Goal: Information Seeking & Learning: Learn about a topic

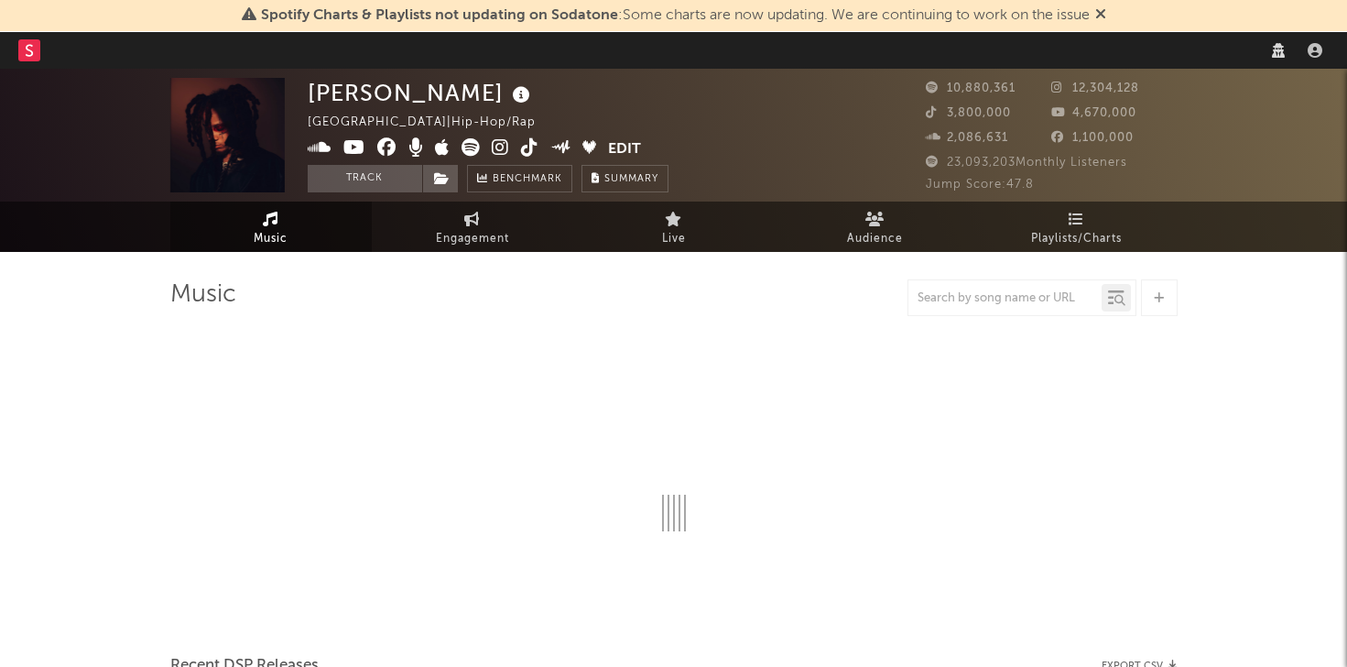
select select "other"
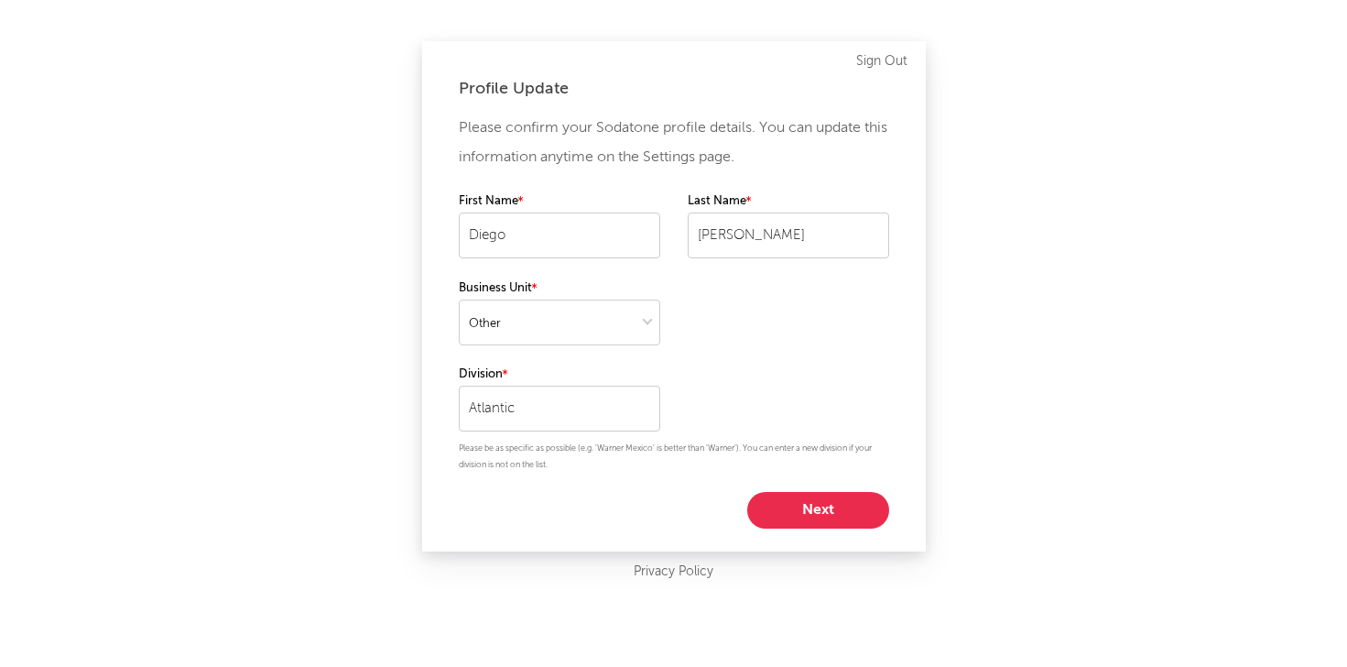
click at [775, 512] on button "Next" at bounding box center [818, 510] width 142 height 37
select select "marketing"
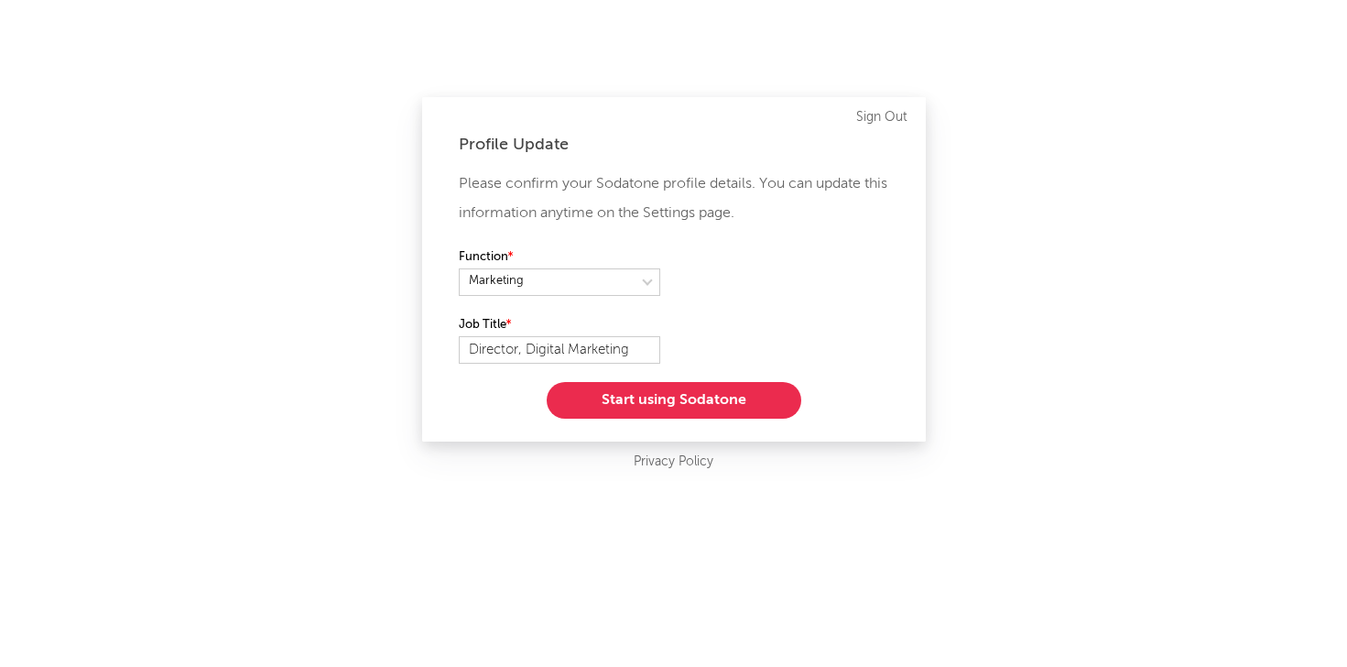
click at [652, 399] on button "Start using Sodatone" at bounding box center [674, 400] width 255 height 37
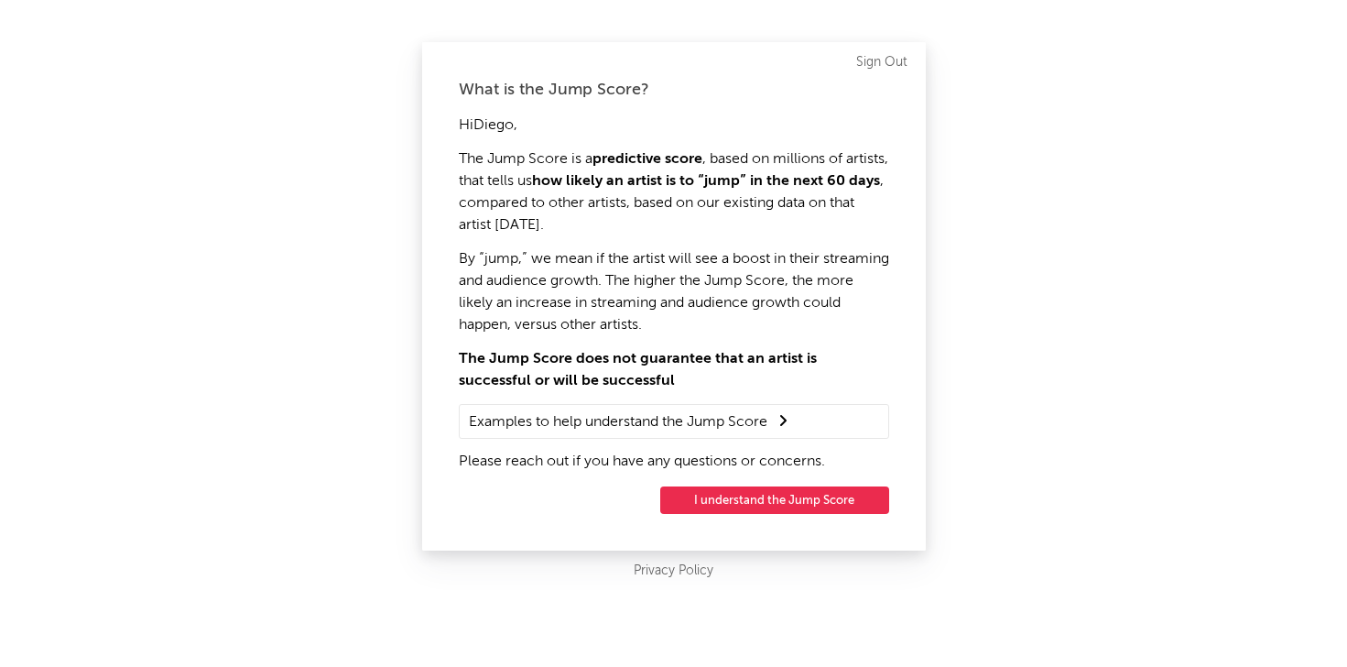
click at [796, 502] on button "I understand the Jump Score" at bounding box center [774, 499] width 229 height 27
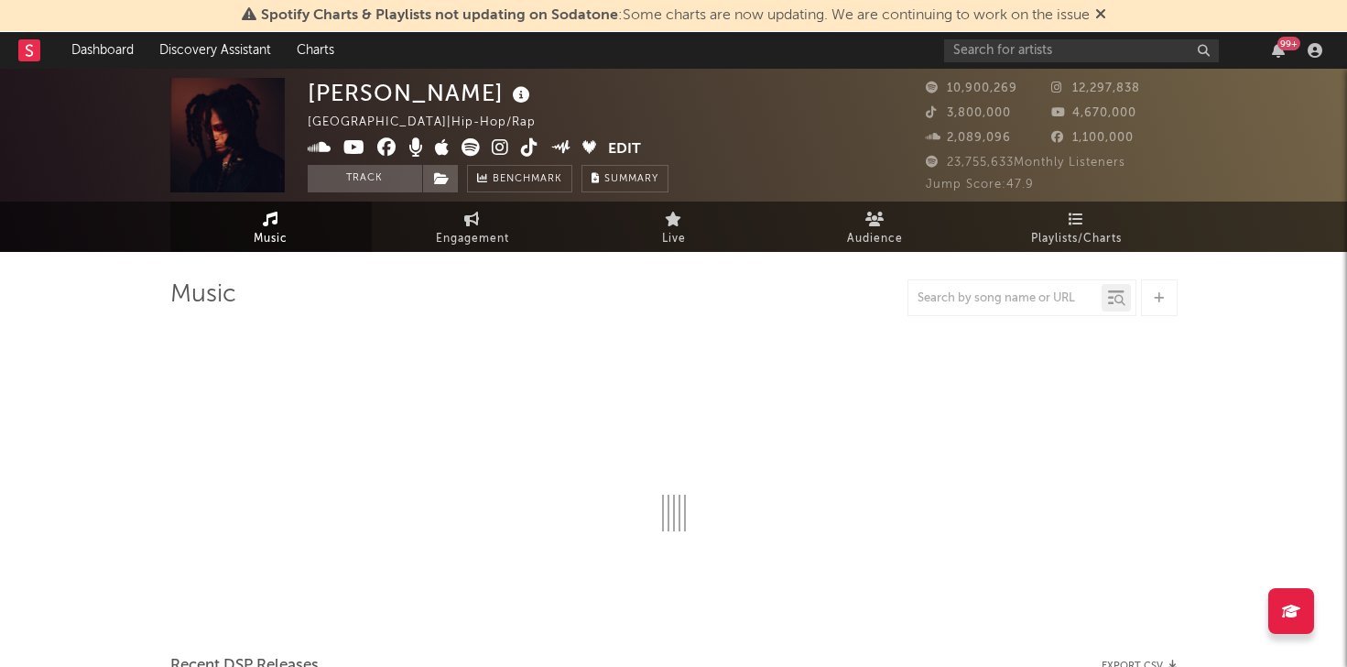
click at [1021, 22] on span "Spotify Charts & Playlists not updating on Sodatone : Some charts are now updat…" at bounding box center [675, 15] width 829 height 15
click at [1005, 53] on input "text" at bounding box center [1081, 50] width 275 height 23
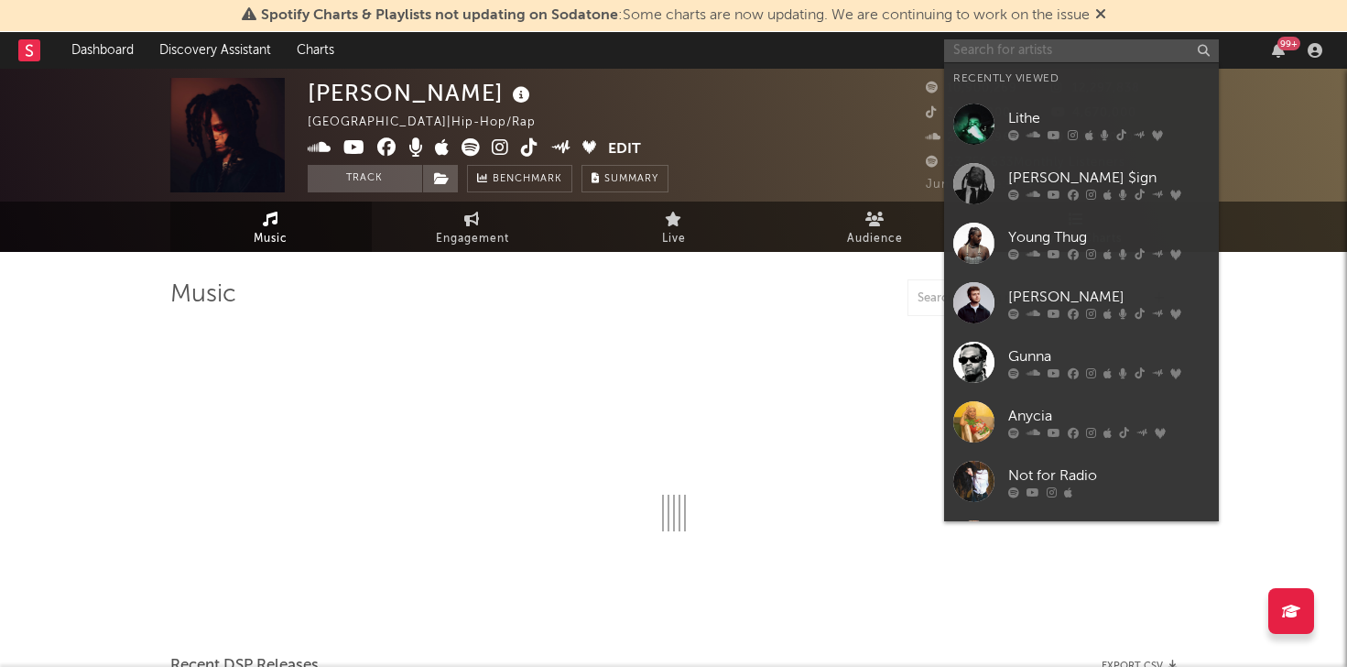
type input "a"
select select "6m"
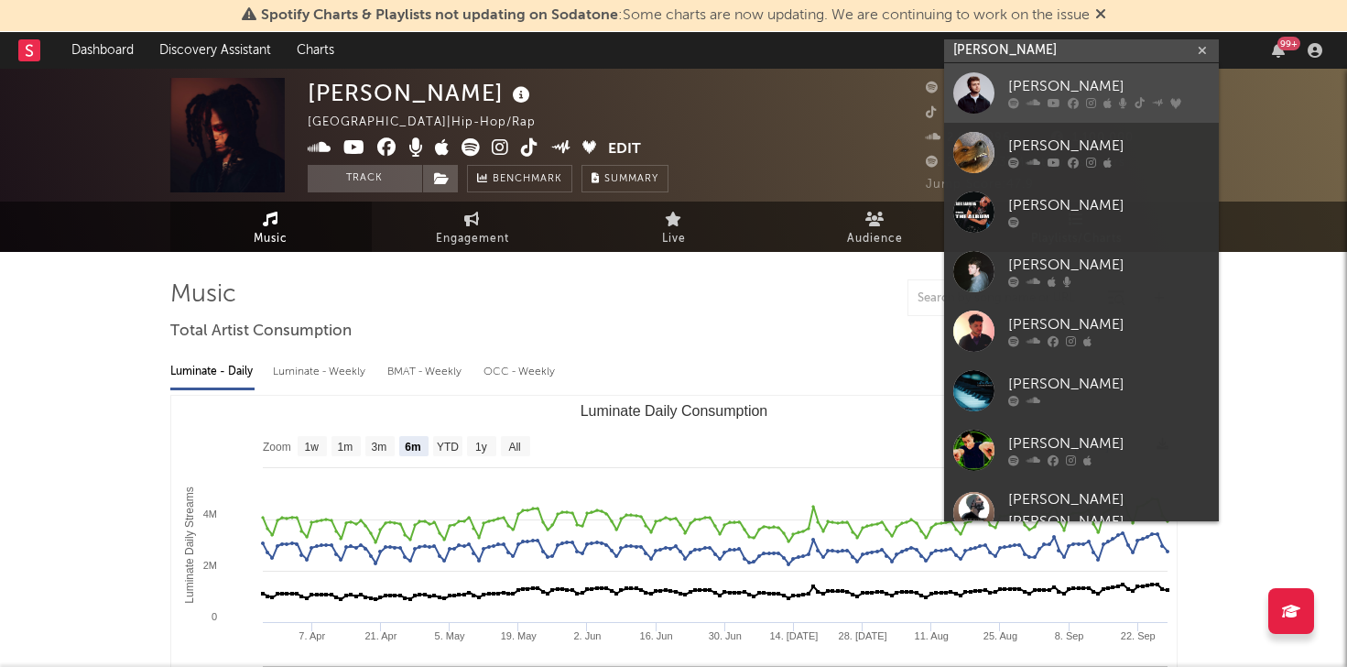
type input "[PERSON_NAME]"
click at [1019, 79] on div "[PERSON_NAME]" at bounding box center [1108, 87] width 201 height 22
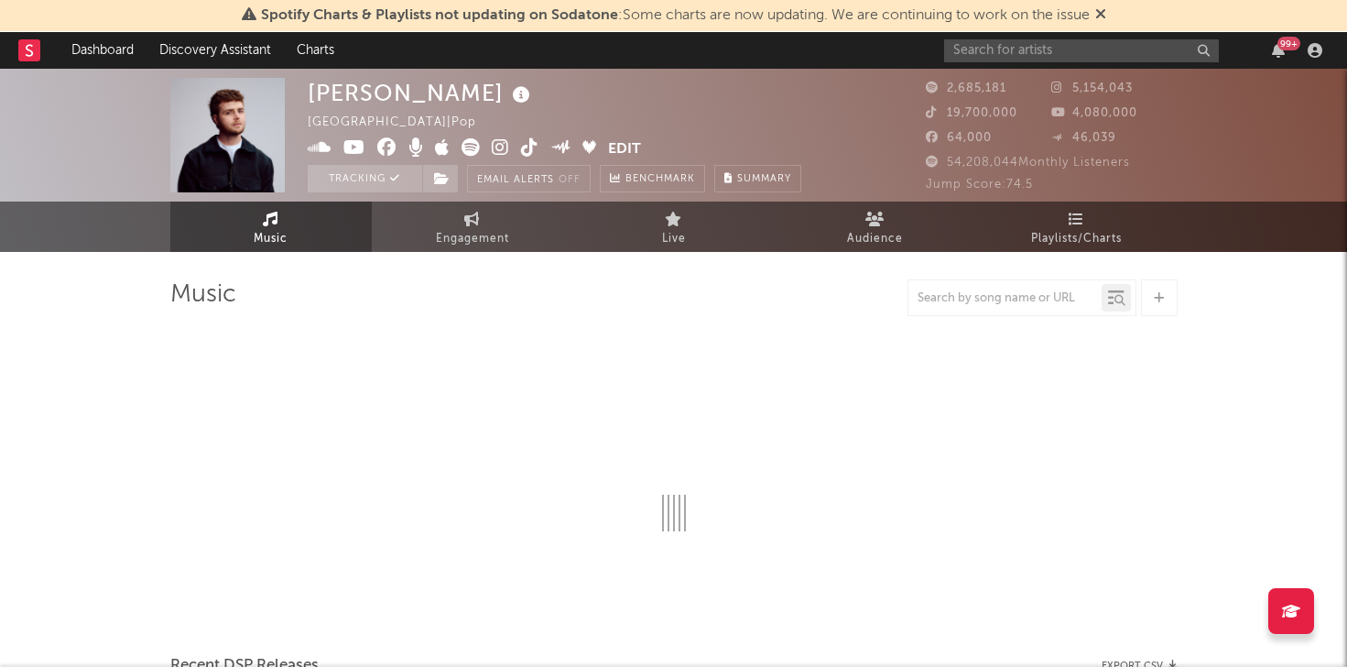
select select "6m"
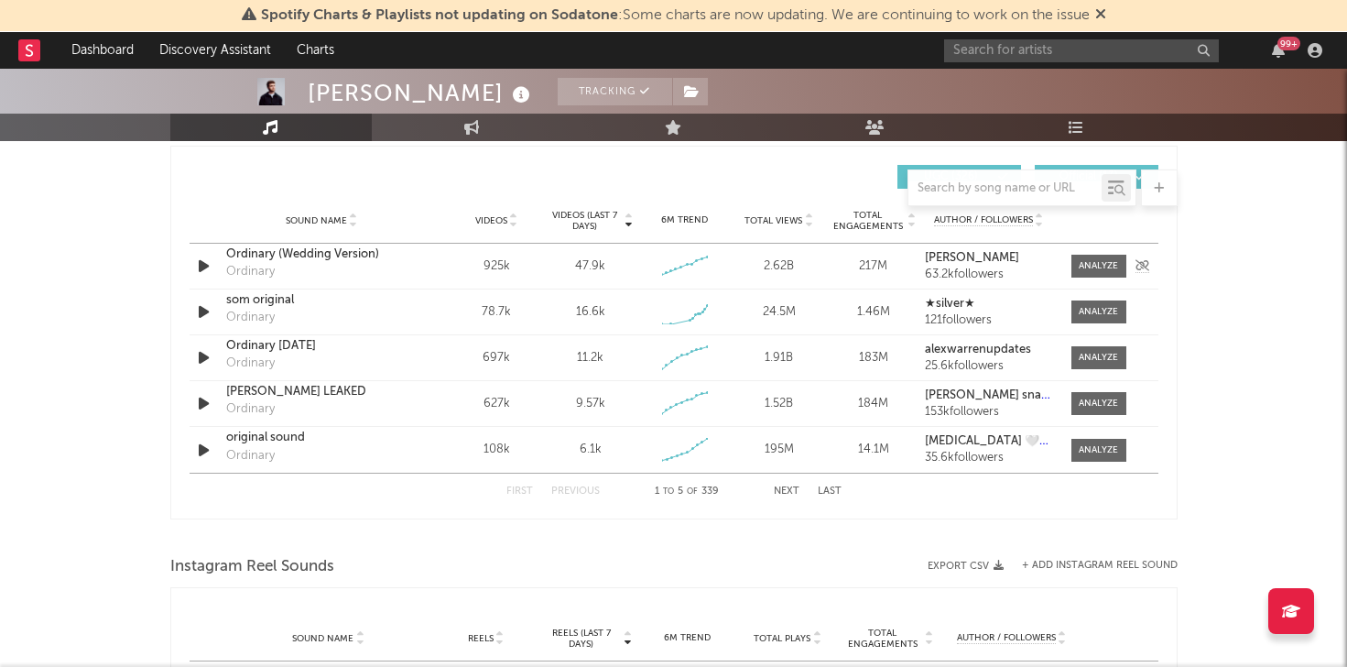
scroll to position [1333, 0]
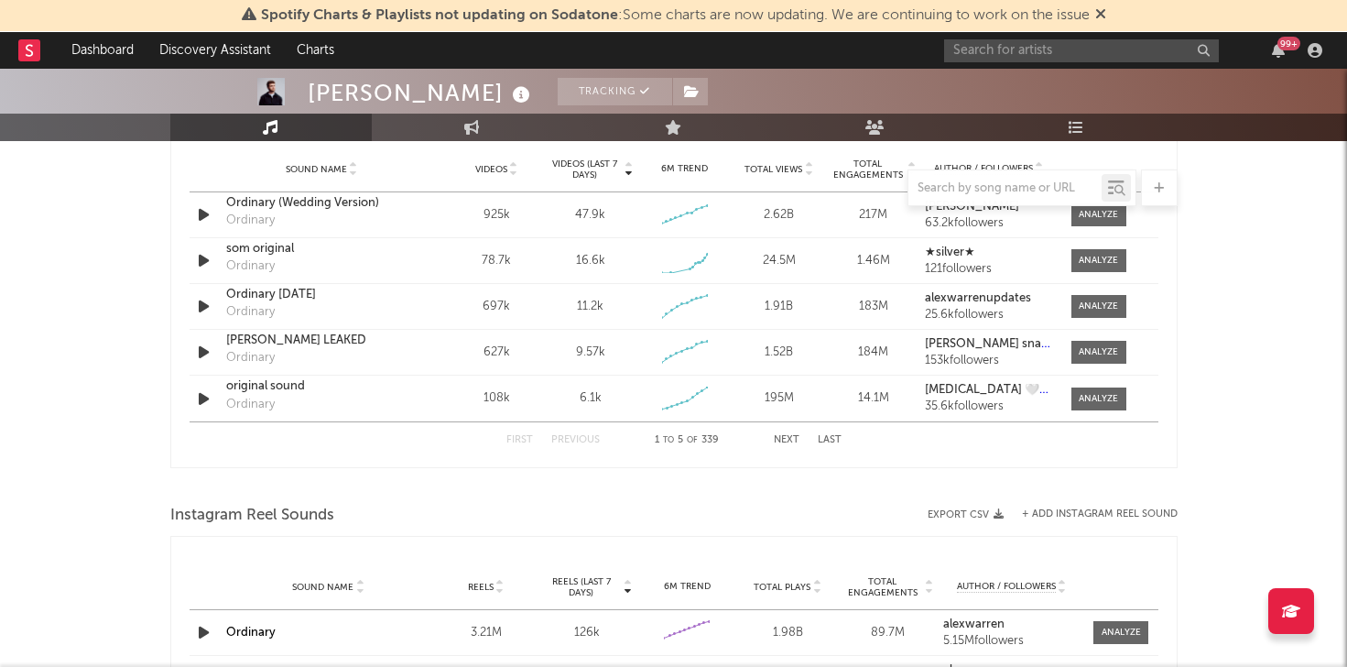
click at [777, 436] on button "Next" at bounding box center [787, 440] width 26 height 10
click at [1101, 268] on span at bounding box center [1098, 260] width 55 height 23
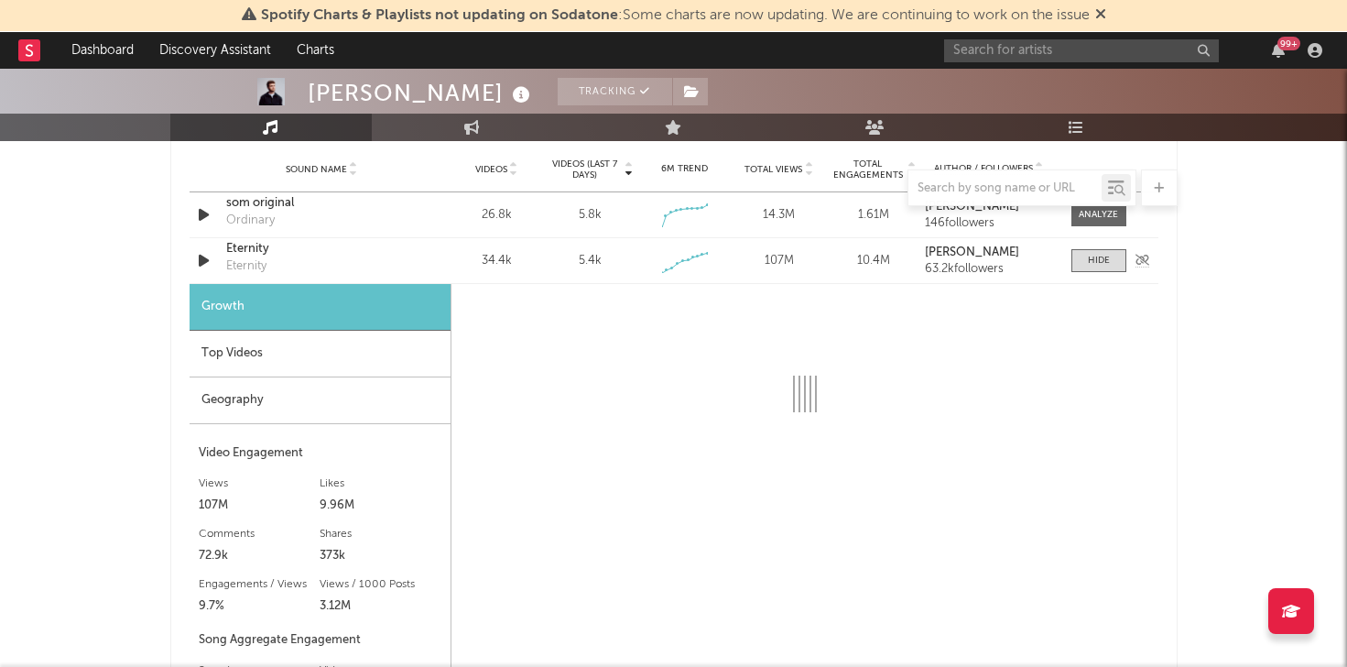
select select "1w"
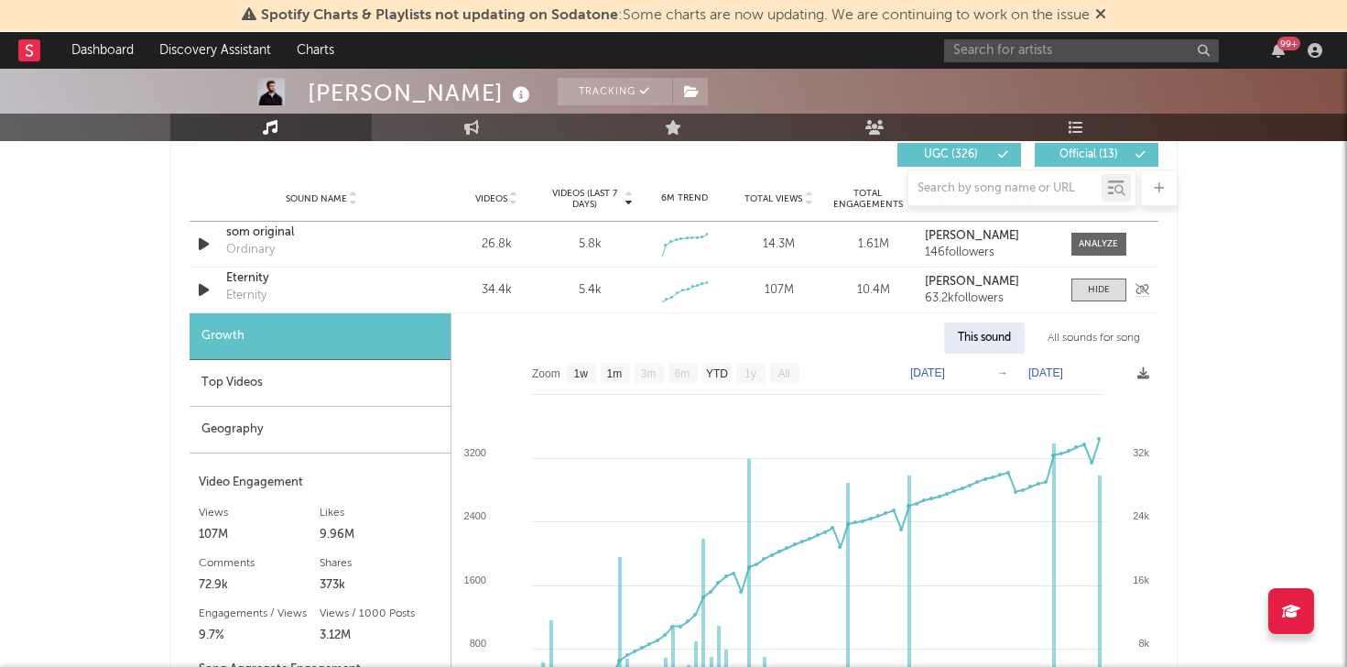
scroll to position [1303, 0]
click at [1090, 288] on div at bounding box center [1099, 291] width 22 height 14
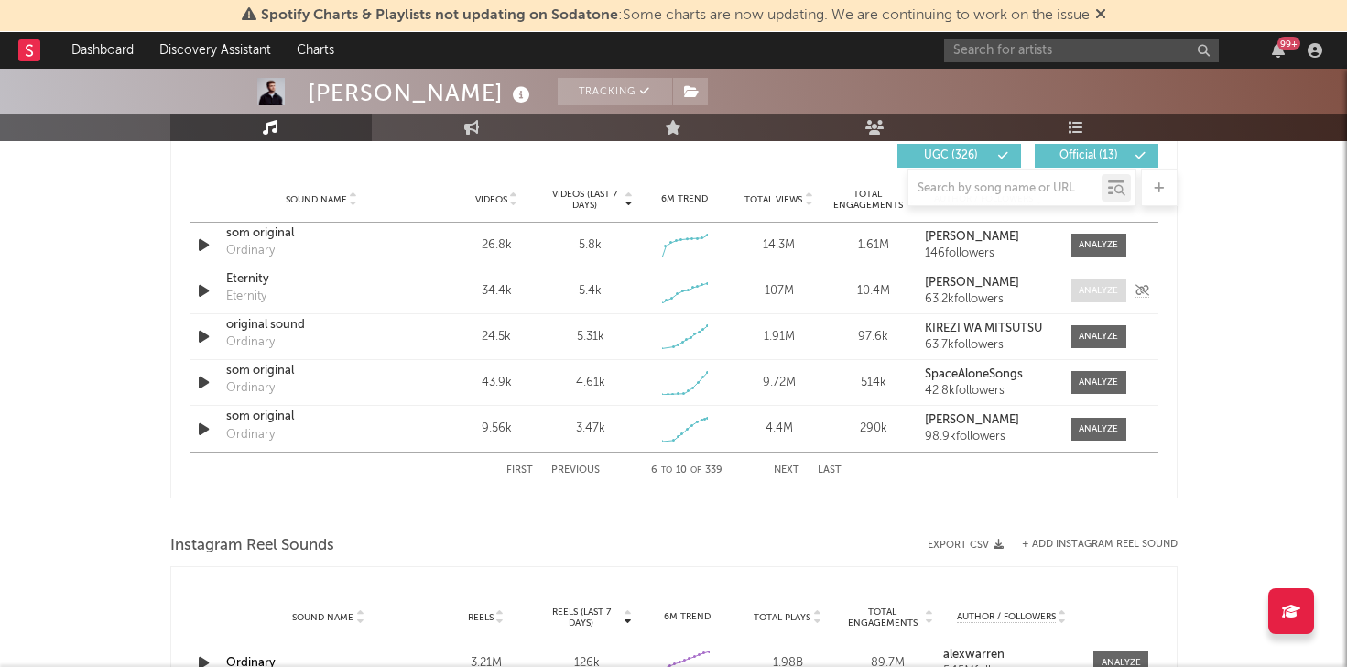
click at [1095, 288] on div at bounding box center [1098, 291] width 39 height 14
select select "1w"
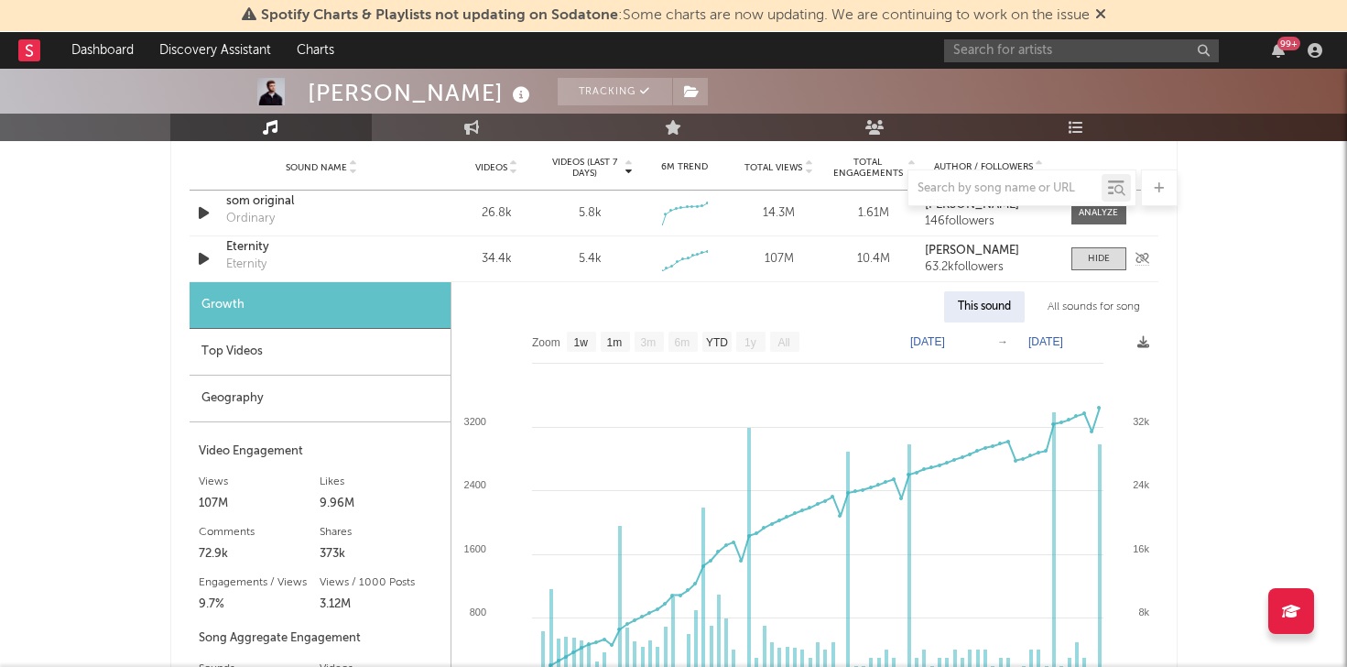
scroll to position [1352, 0]
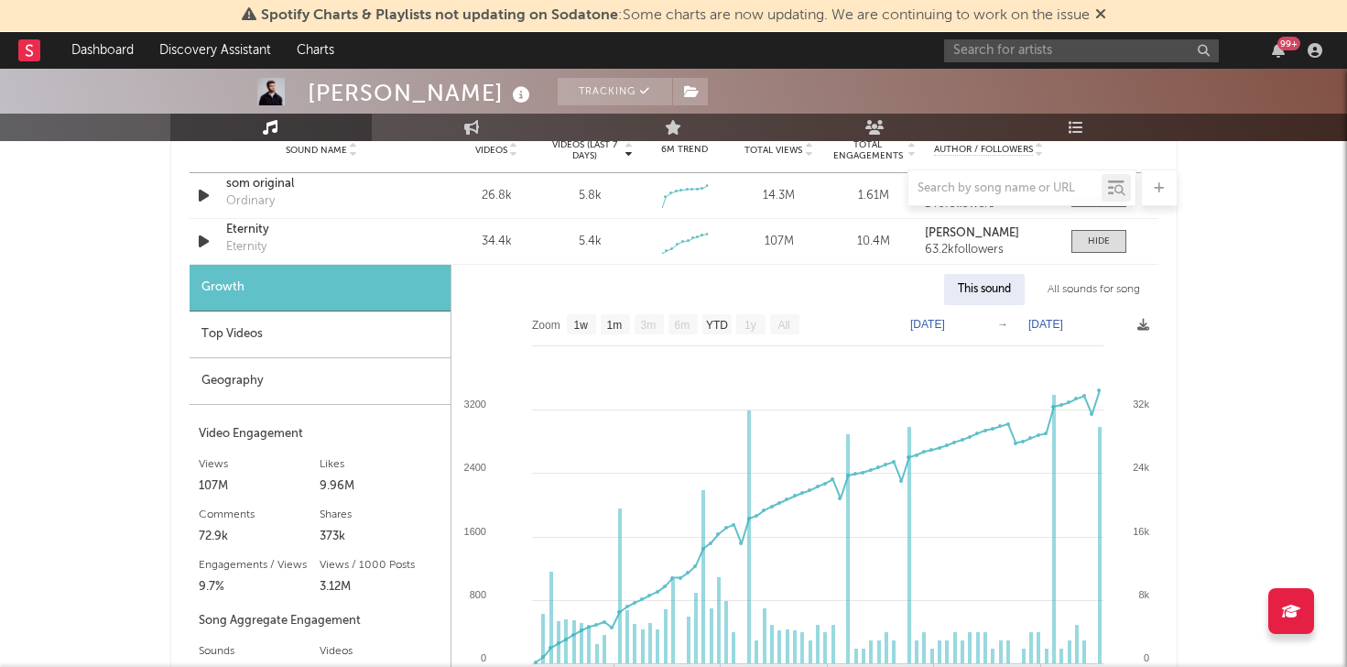
click at [261, 333] on div "Top Videos" at bounding box center [320, 334] width 261 height 47
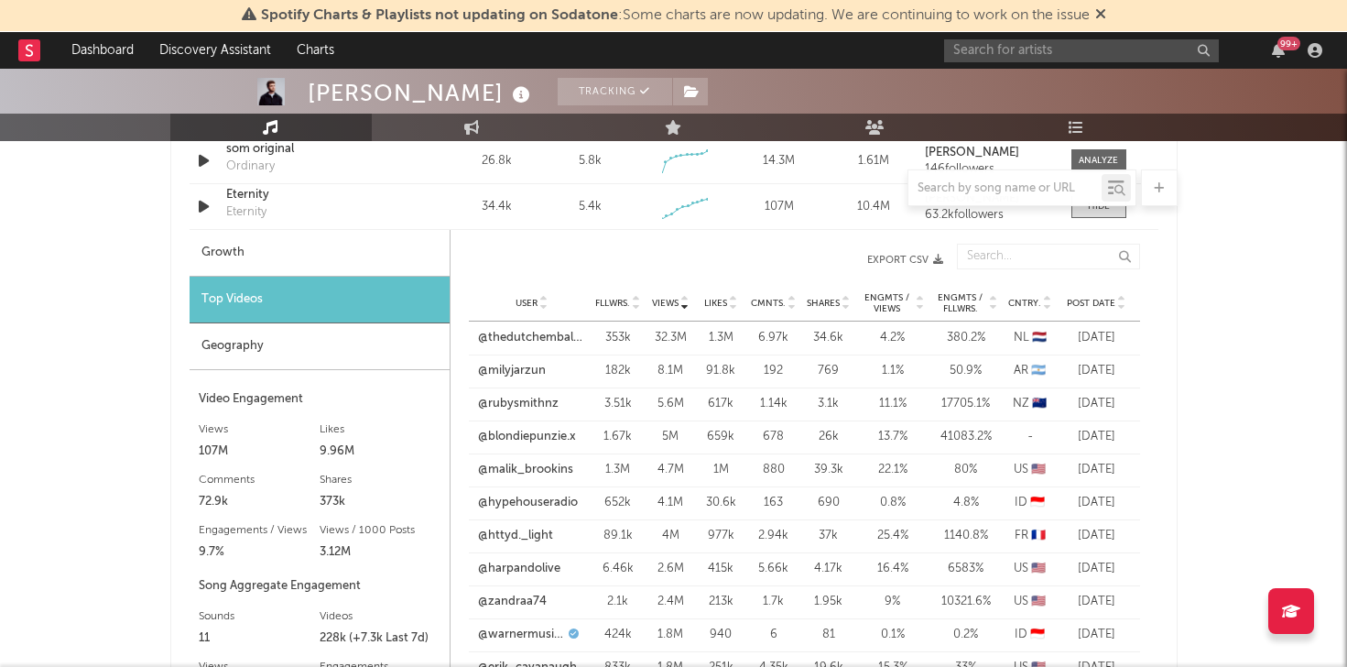
scroll to position [1384, 0]
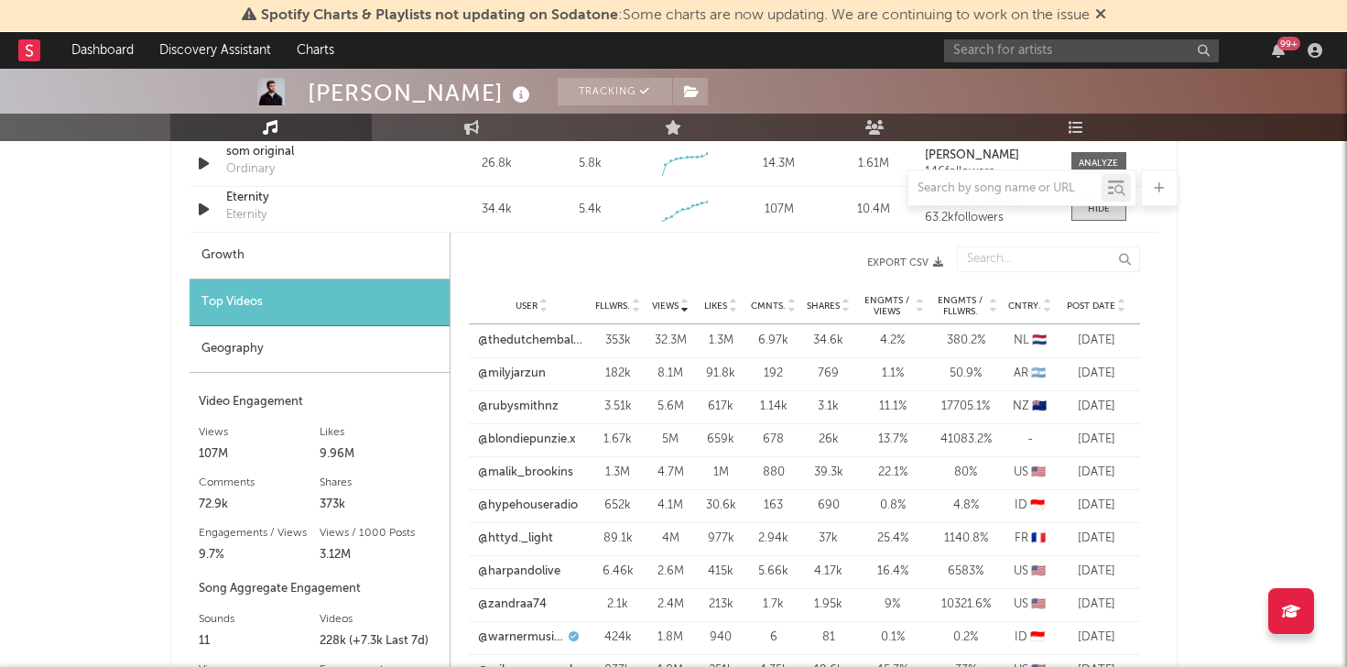
click at [1098, 301] on span "Post Date" at bounding box center [1091, 305] width 49 height 11
click at [530, 342] on link "@[PERSON_NAME].adams1" at bounding box center [532, 340] width 108 height 18
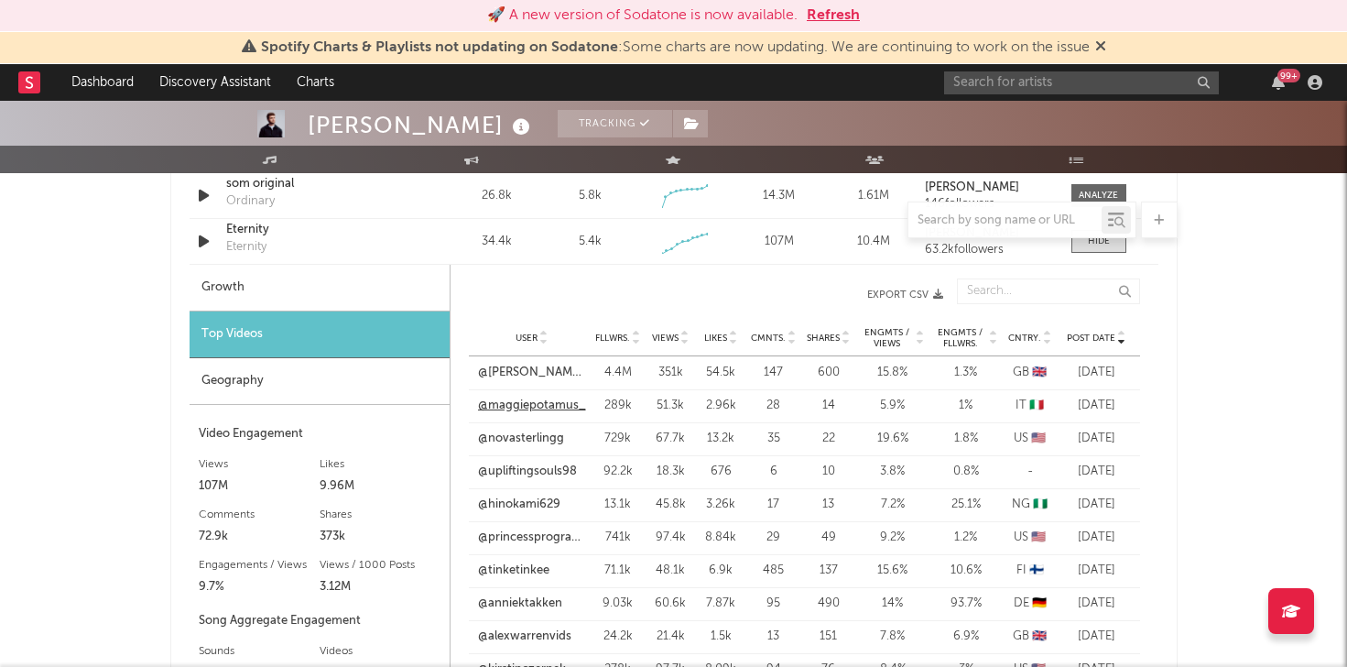
click at [580, 410] on link "@maggiepotamus_" at bounding box center [532, 405] width 108 height 18
click at [538, 439] on link "@novasterlingg" at bounding box center [521, 438] width 86 height 18
click at [548, 472] on link "@upliftingsouls98" at bounding box center [527, 471] width 99 height 18
click at [546, 505] on link "@hinokami629" at bounding box center [519, 504] width 82 height 18
click at [515, 535] on link "@princessprogramofficial" at bounding box center [532, 537] width 108 height 18
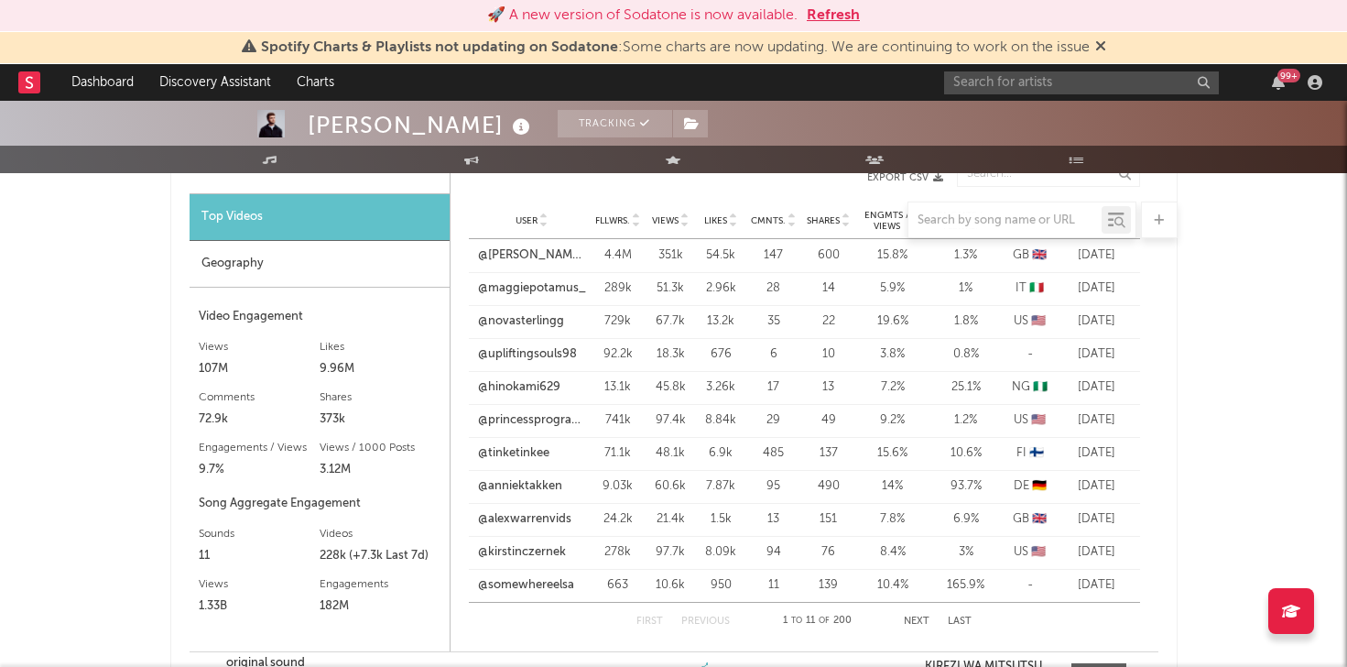
scroll to position [1503, 0]
click at [542, 449] on link "@tinketinkee" at bounding box center [513, 452] width 71 height 18
click at [544, 483] on link "@anniektakken" at bounding box center [520, 485] width 84 height 18
click at [533, 515] on link "@alexwarrenvids" at bounding box center [524, 518] width 93 height 18
